Goal: Task Accomplishment & Management: Manage account settings

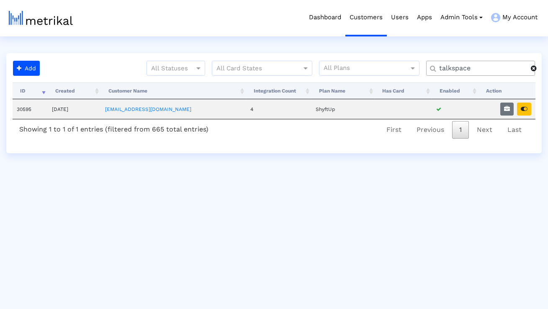
click at [481, 71] on input "talkspace" at bounding box center [482, 68] width 98 height 9
type input "peloton"
click at [507, 108] on icon "button" at bounding box center [507, 109] width 6 height 6
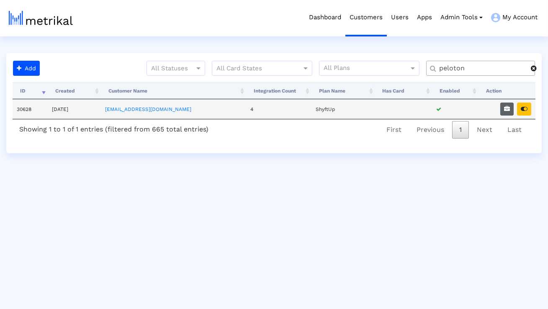
select select "1: 1"
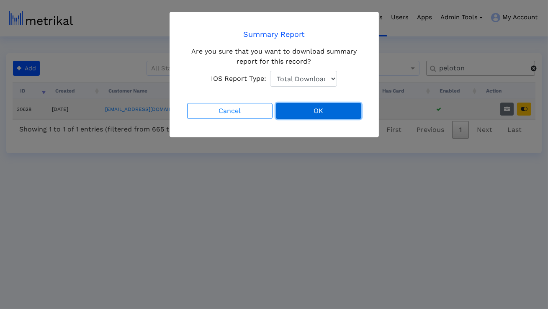
click at [332, 109] on button "OK" at bounding box center [318, 111] width 85 height 16
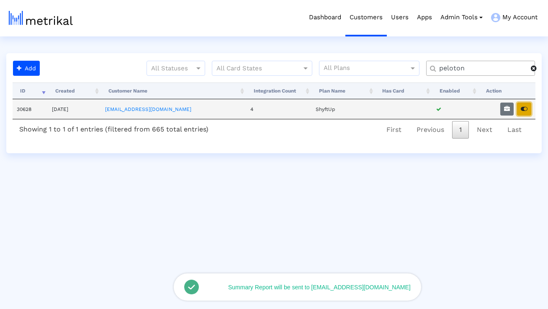
click at [524, 111] on icon "button" at bounding box center [524, 109] width 7 height 6
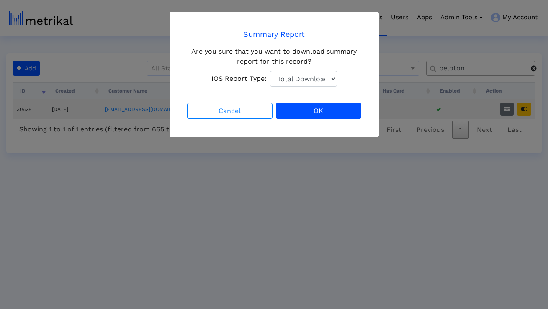
select select "1: 1"
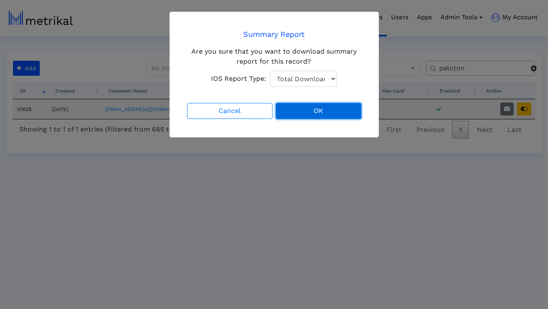
click at [304, 110] on button "OK" at bounding box center [318, 111] width 85 height 16
